Goal: Navigation & Orientation: Understand site structure

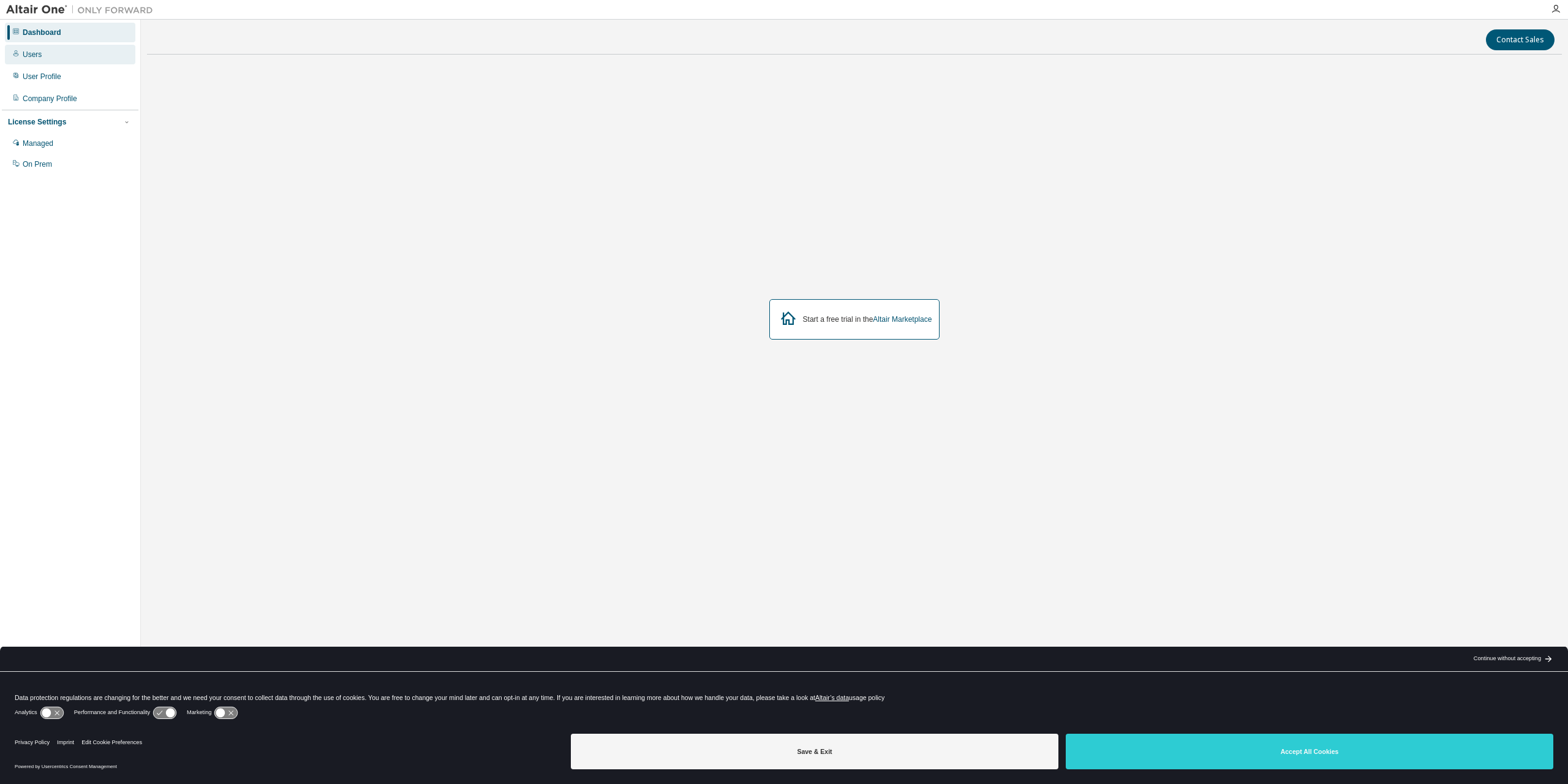
click at [28, 60] on div "Users" at bounding box center [70, 54] width 130 height 20
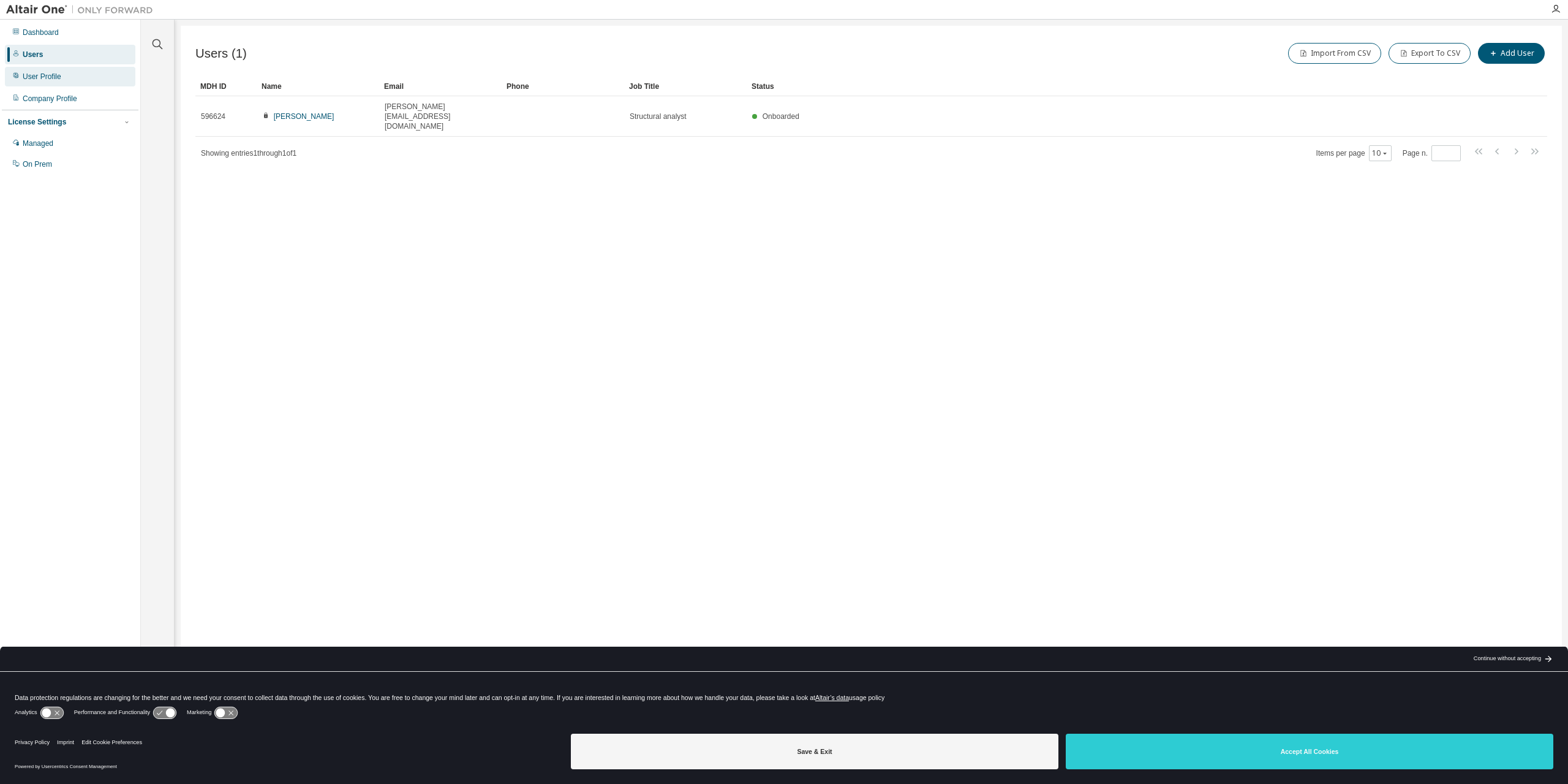
click at [51, 79] on div "User Profile" at bounding box center [42, 76] width 39 height 10
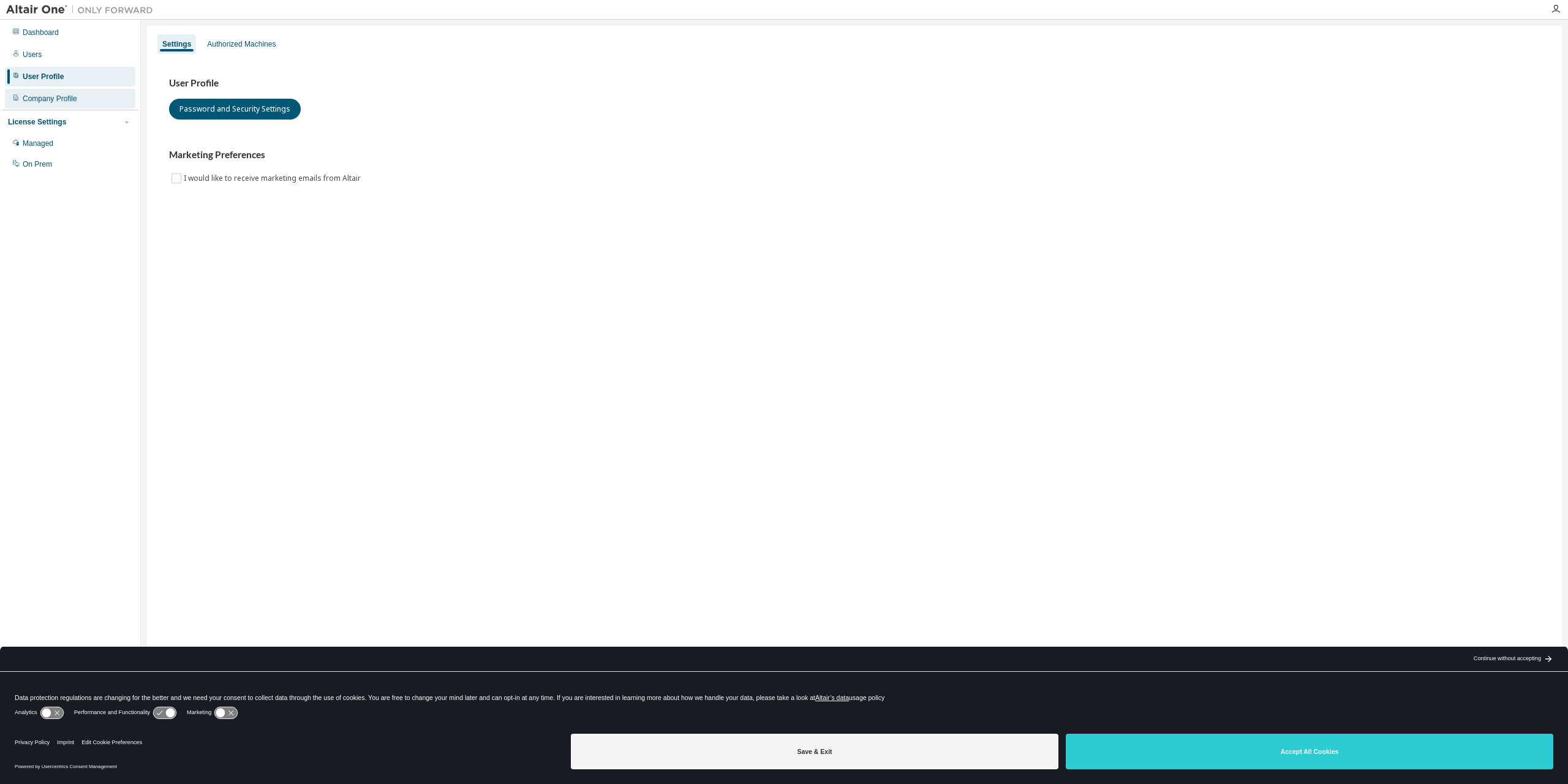
click at [59, 99] on div "Company Profile" at bounding box center [50, 99] width 55 height 10
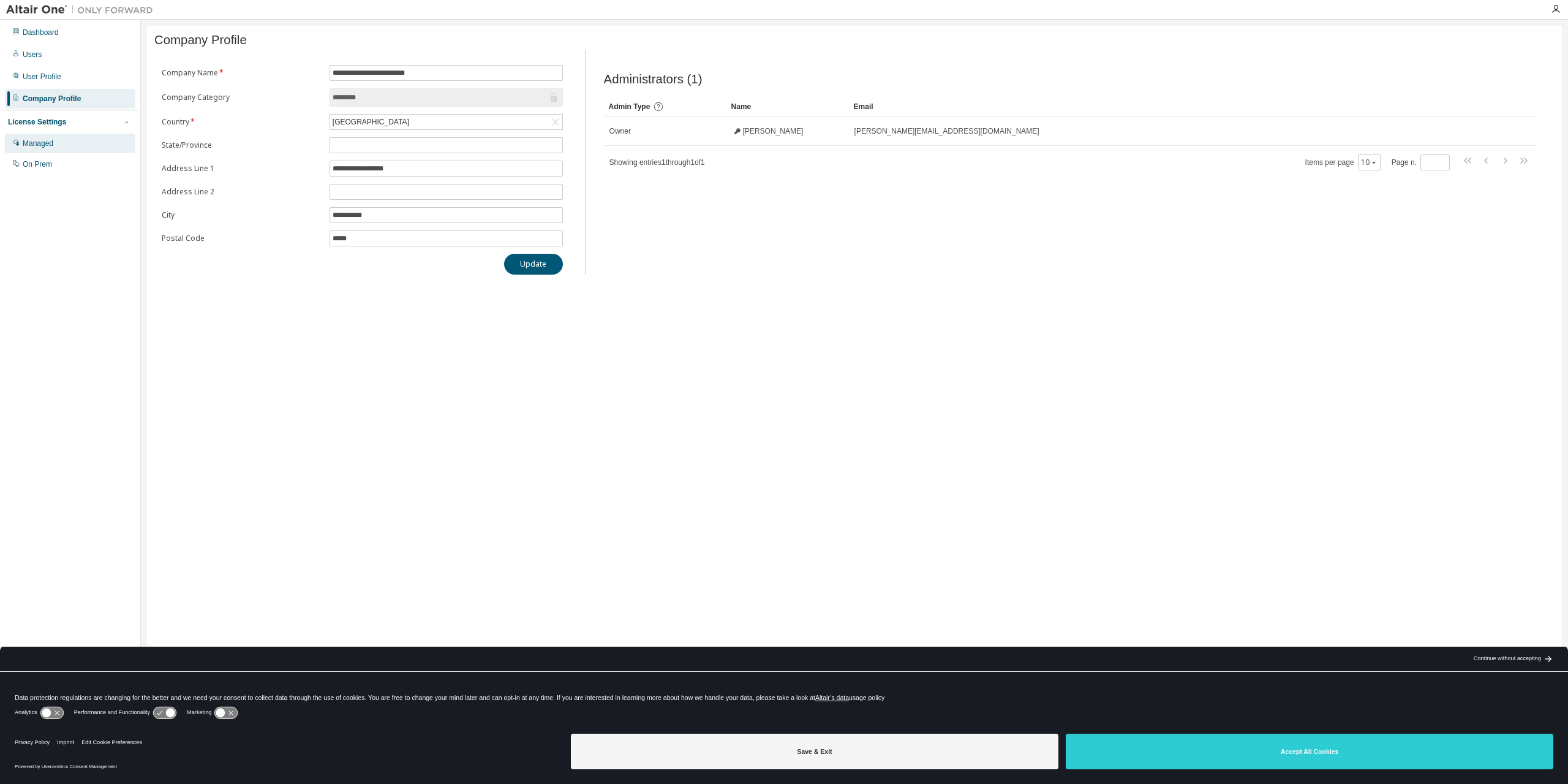
click at [67, 148] on div "Managed" at bounding box center [70, 143] width 130 height 20
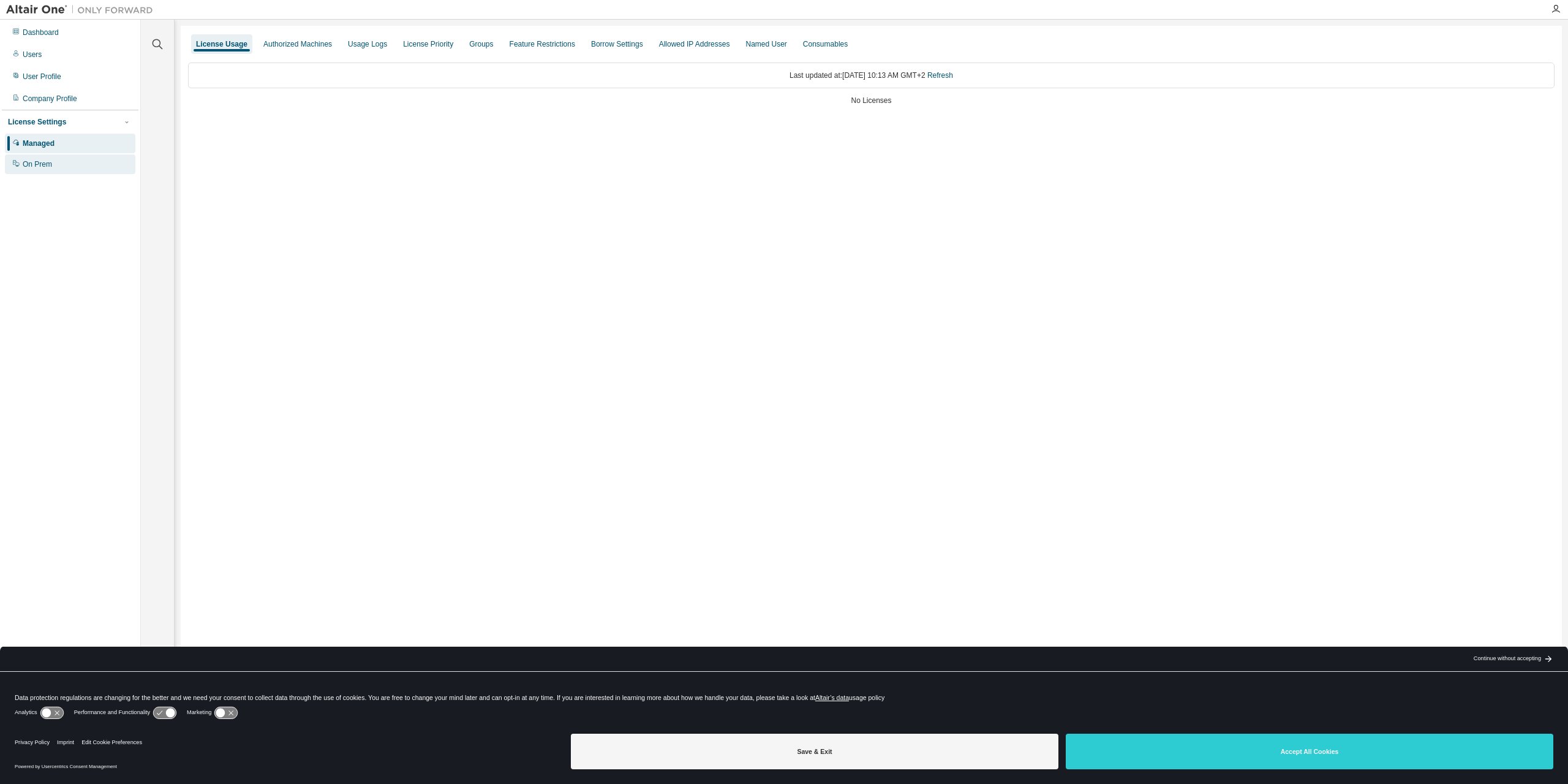
click at [63, 162] on div "On Prem" at bounding box center [70, 164] width 130 height 20
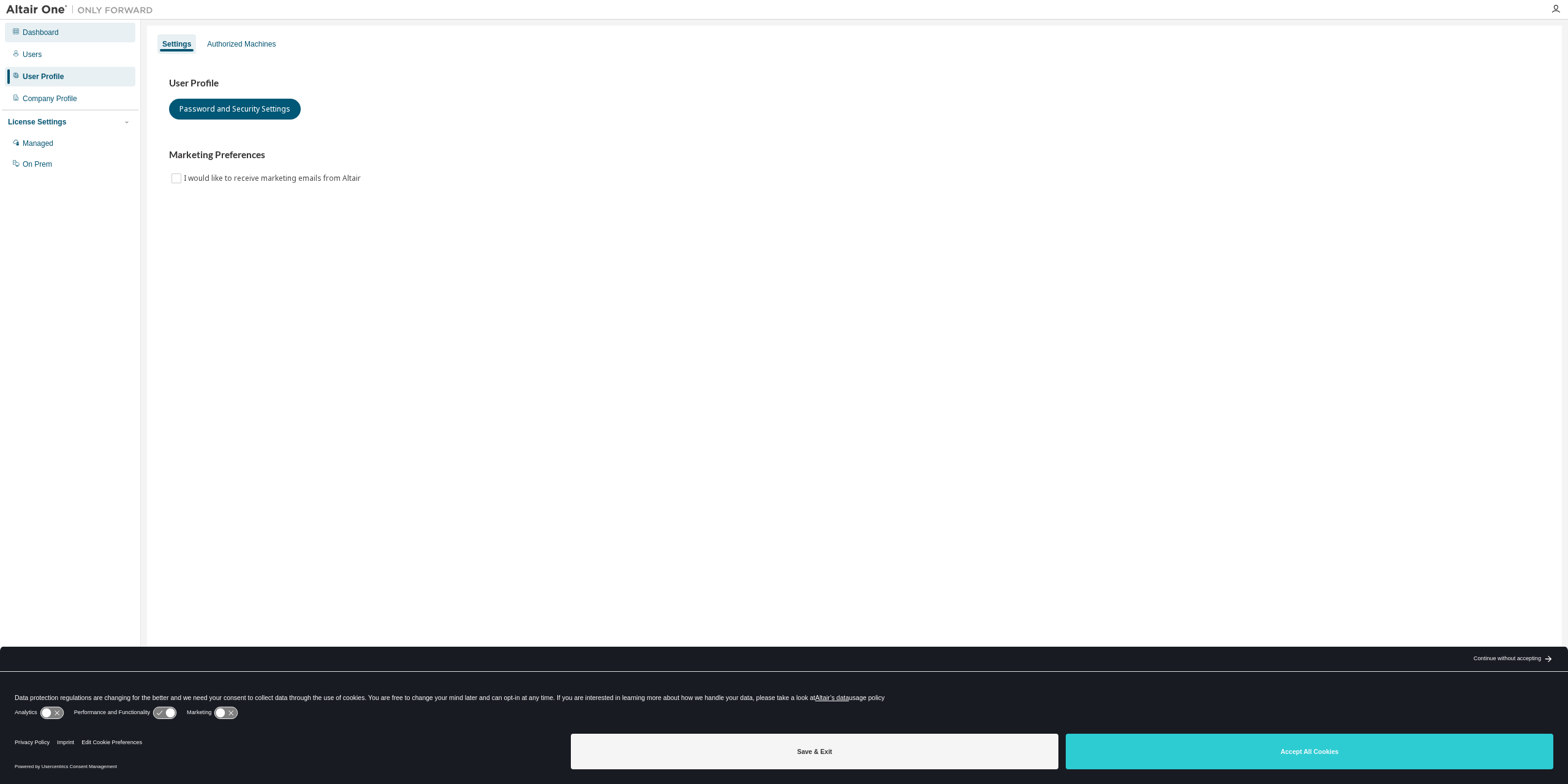
click at [37, 34] on div "Dashboard" at bounding box center [41, 32] width 36 height 10
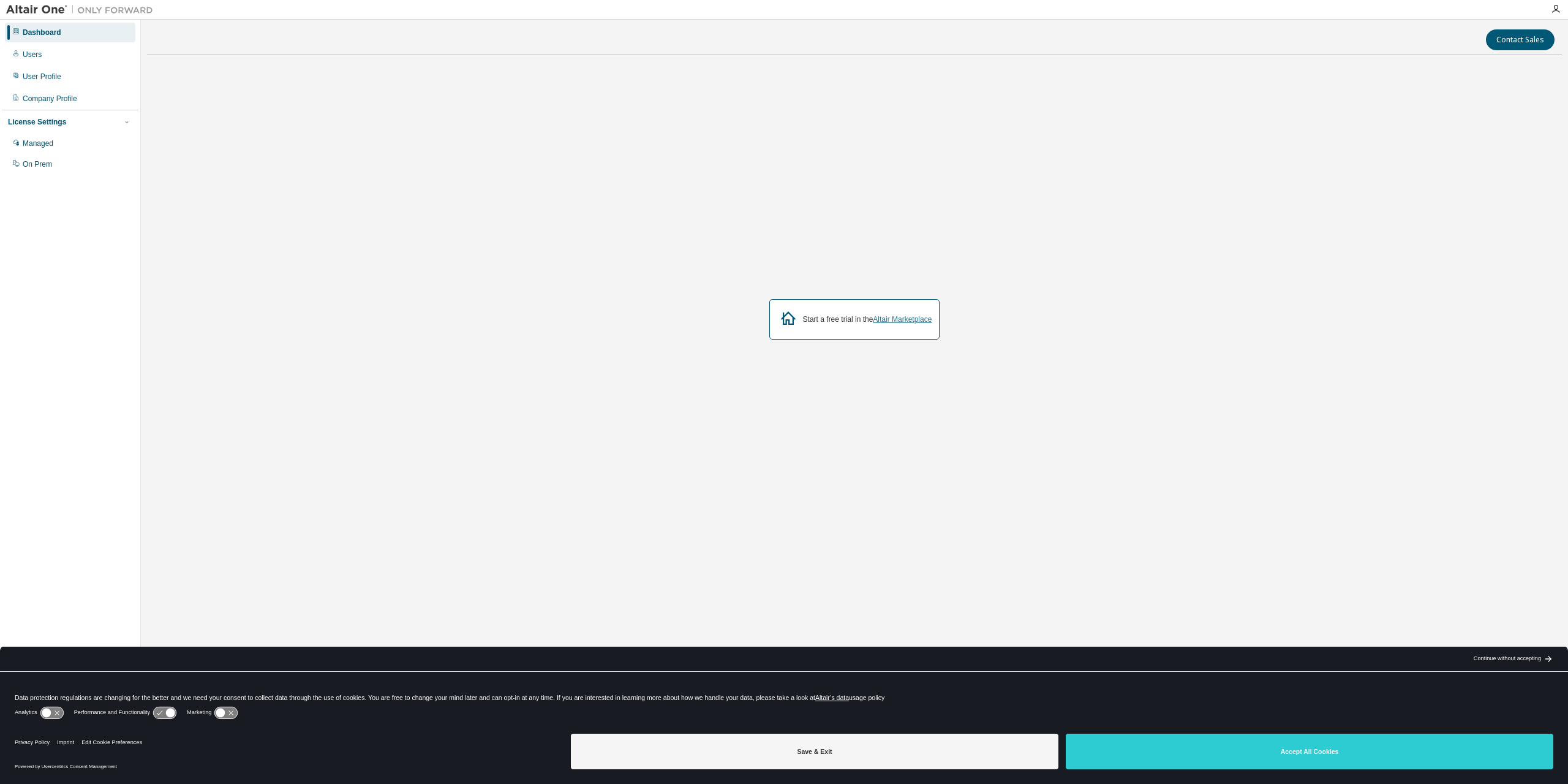
click at [894, 320] on link "Altair Marketplace" at bounding box center [902, 319] width 59 height 9
